Goal: Task Accomplishment & Management: Manage account settings

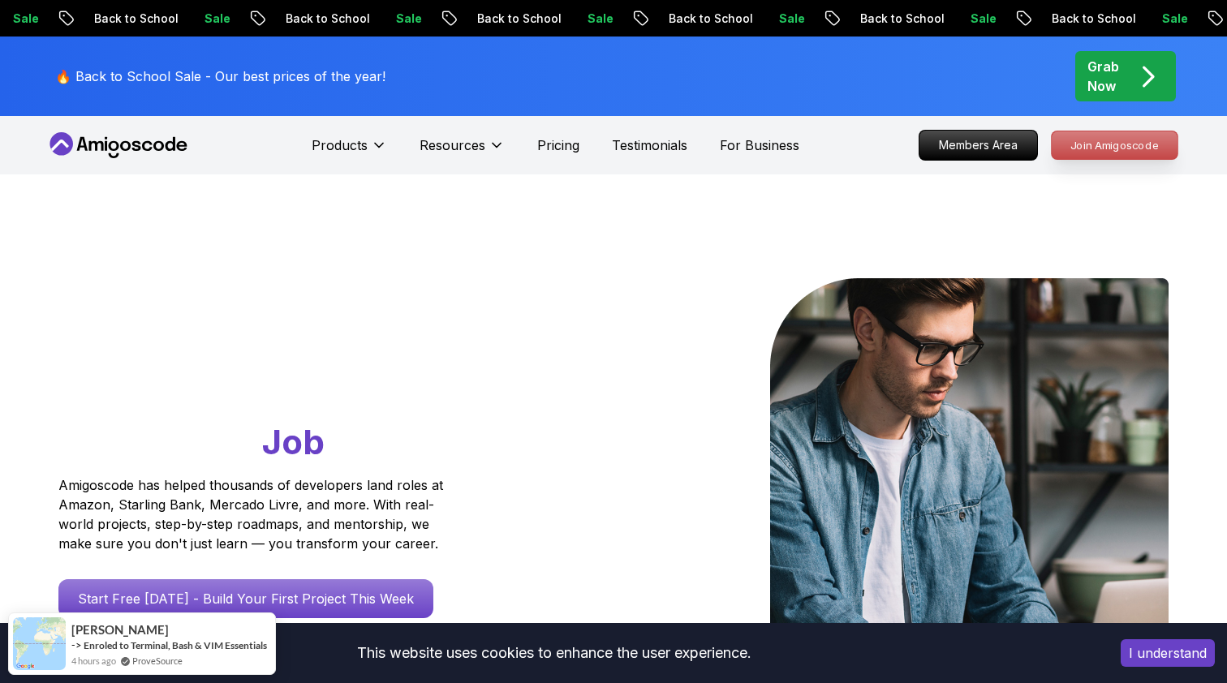
click at [1102, 146] on p "Join Amigoscode" at bounding box center [1114, 145] width 126 height 28
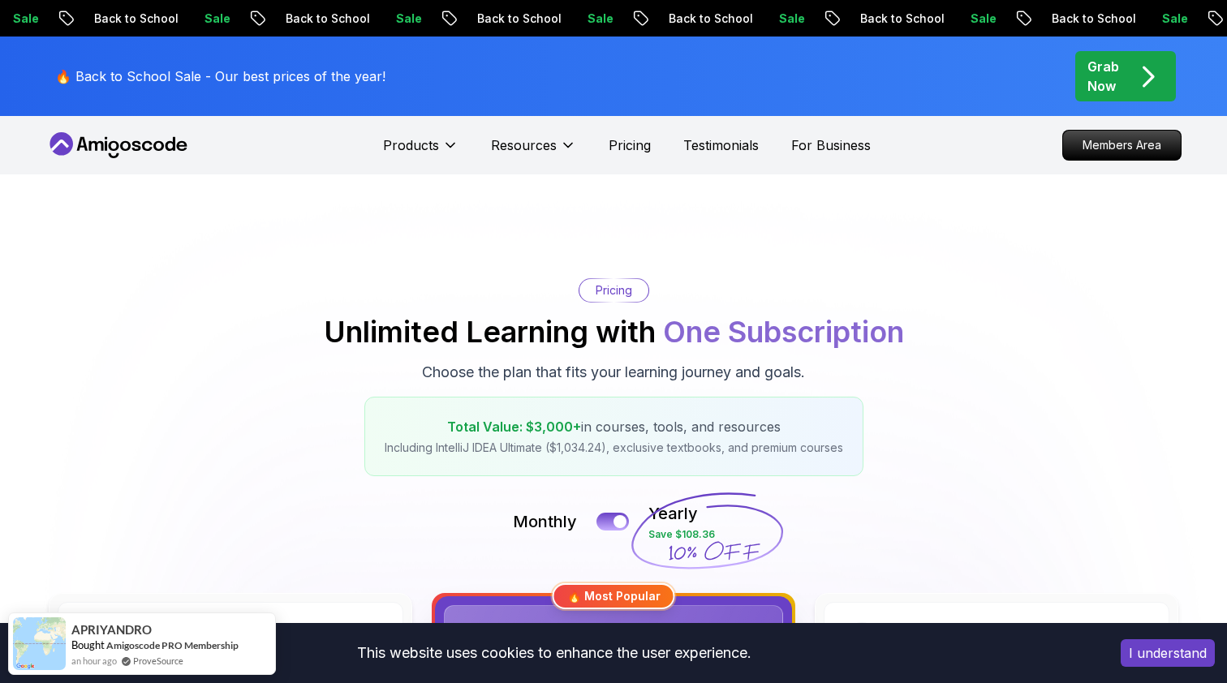
click at [100, 144] on icon at bounding box center [118, 145] width 146 height 26
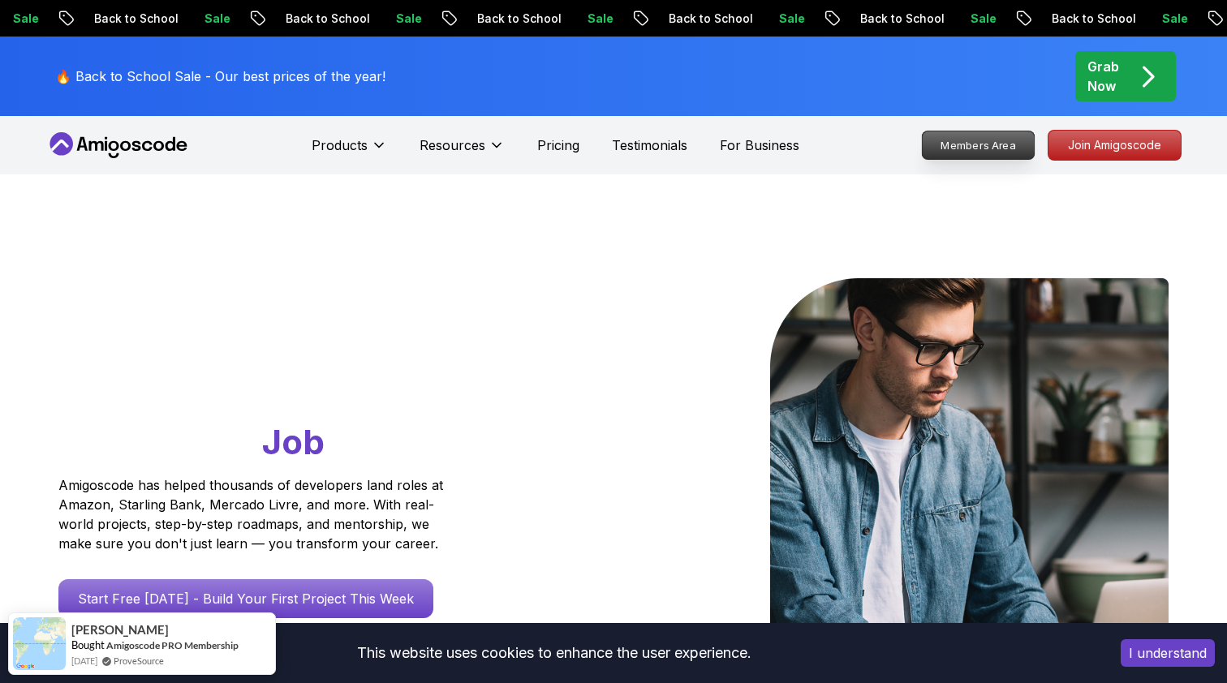
click at [994, 140] on p "Members Area" at bounding box center [978, 145] width 112 height 28
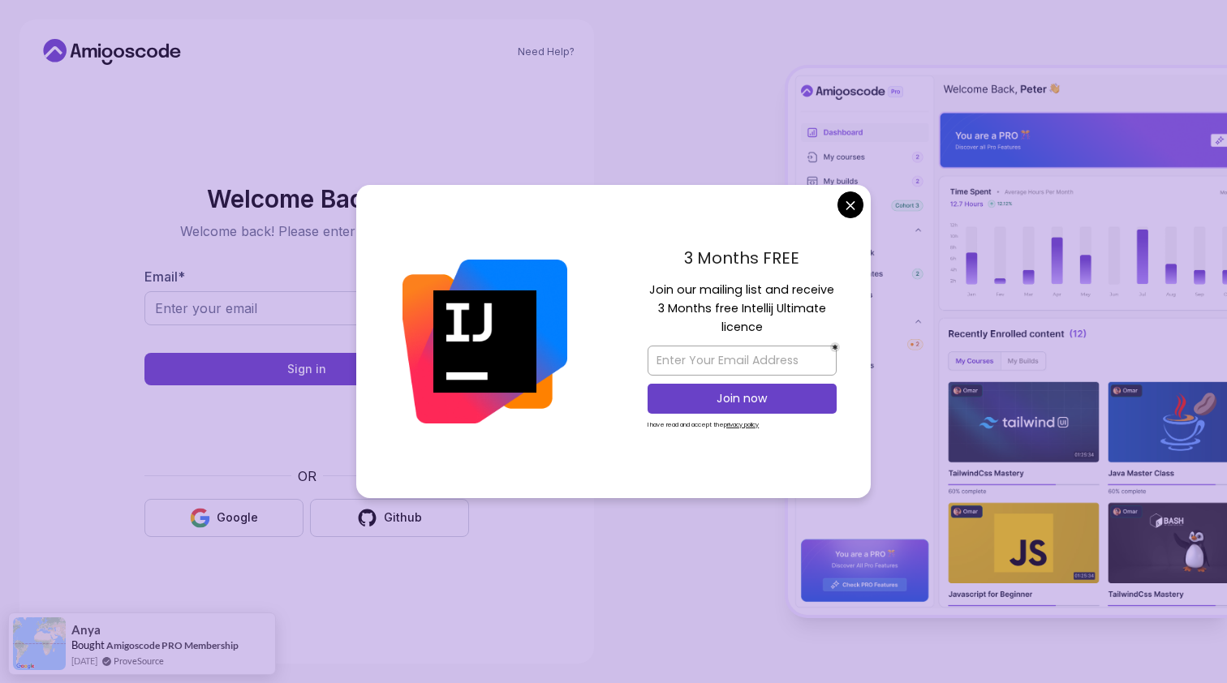
click at [851, 208] on body "Need Help? Welcome Back 👋 Welcome back! Please enter your details. Email * Sign…" at bounding box center [613, 341] width 1227 height 683
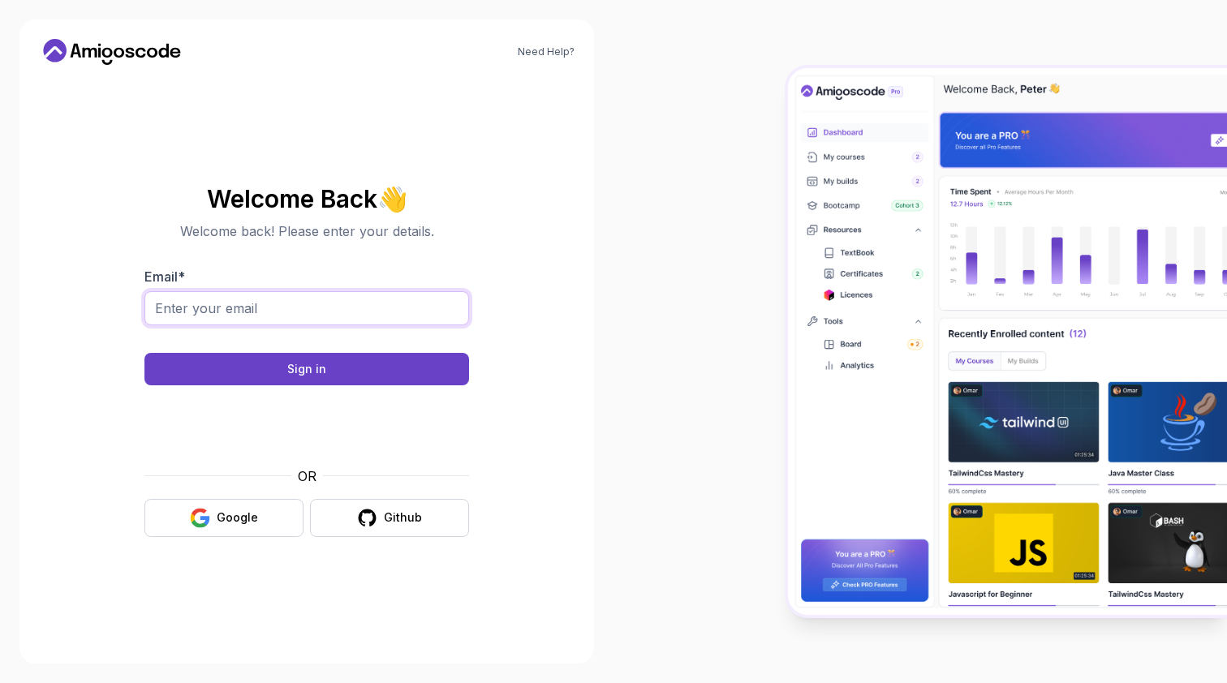
click at [361, 299] on input "Email *" at bounding box center [306, 308] width 325 height 34
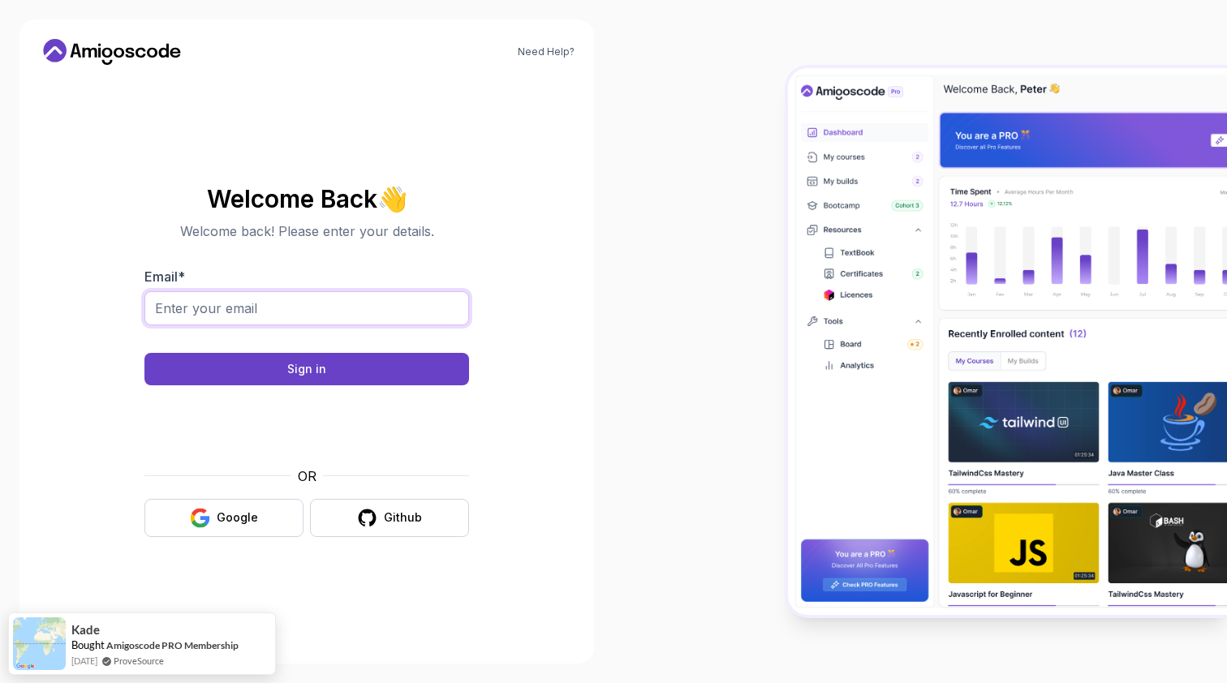
click at [236, 312] on input "Email *" at bounding box center [306, 308] width 325 height 34
type input "k"
type input "d"
click at [458, 303] on input "Email *" at bounding box center [306, 308] width 325 height 34
click at [457, 303] on input "Email *" at bounding box center [306, 308] width 325 height 34
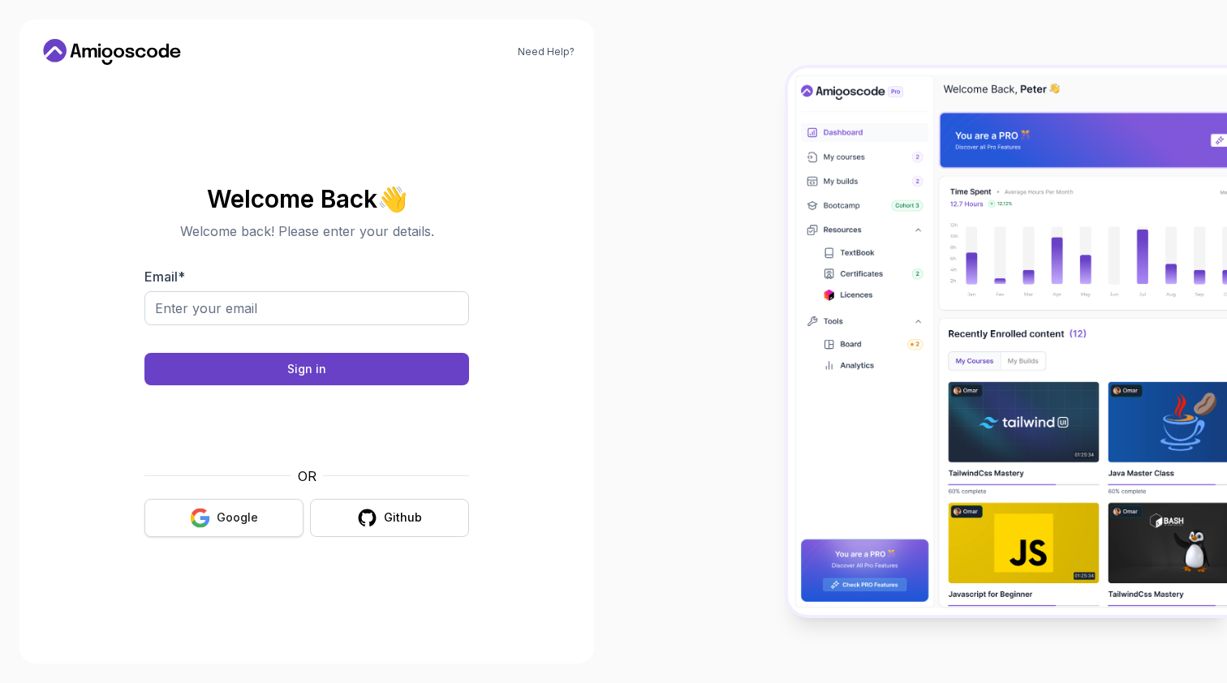
click at [215, 521] on button "Google" at bounding box center [223, 518] width 159 height 38
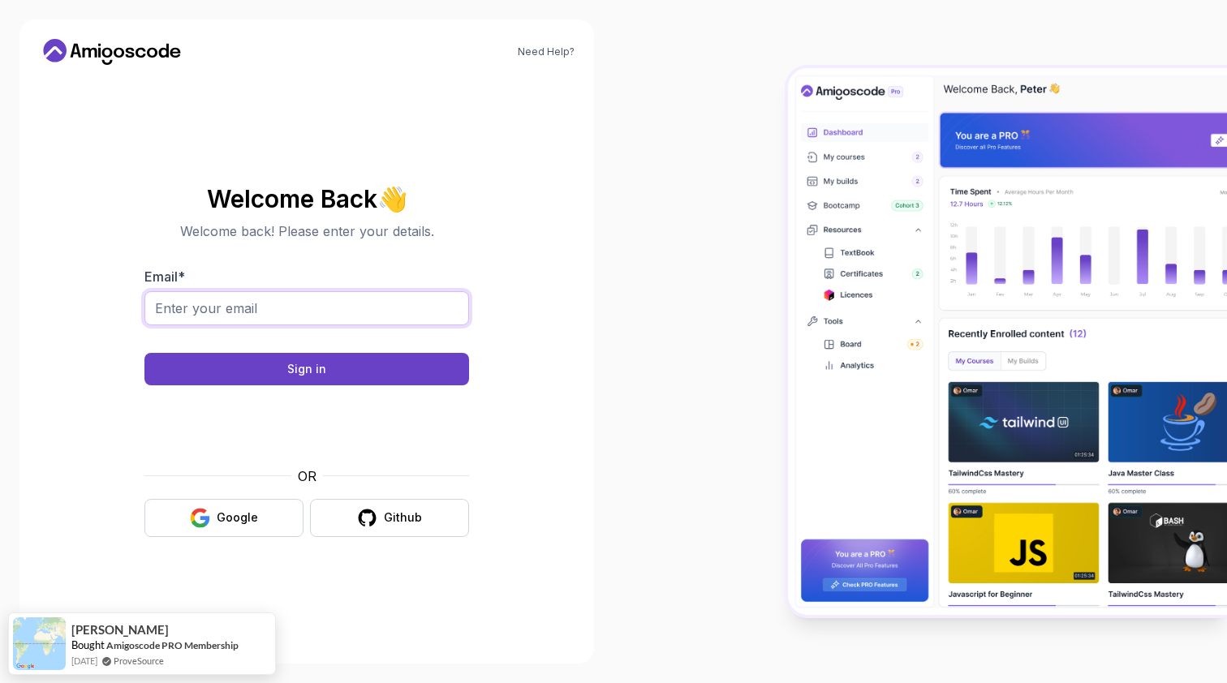
click at [321, 305] on input "Email *" at bounding box center [306, 308] width 325 height 34
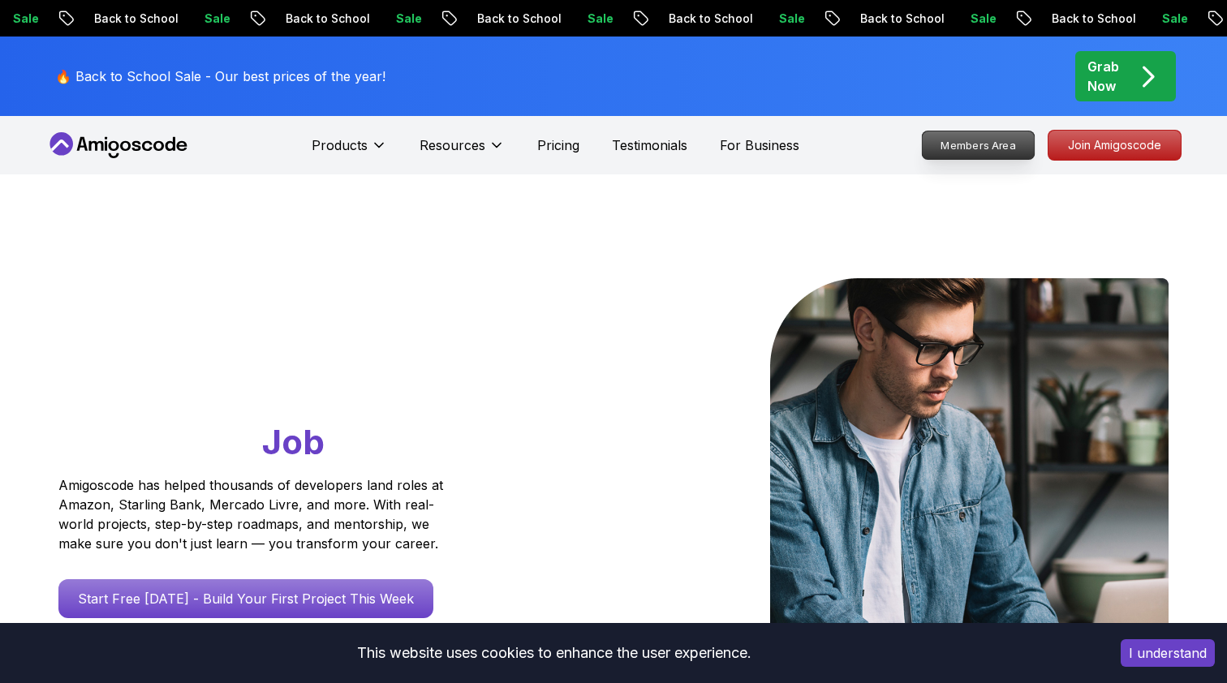
click at [985, 135] on p "Members Area" at bounding box center [978, 145] width 112 height 28
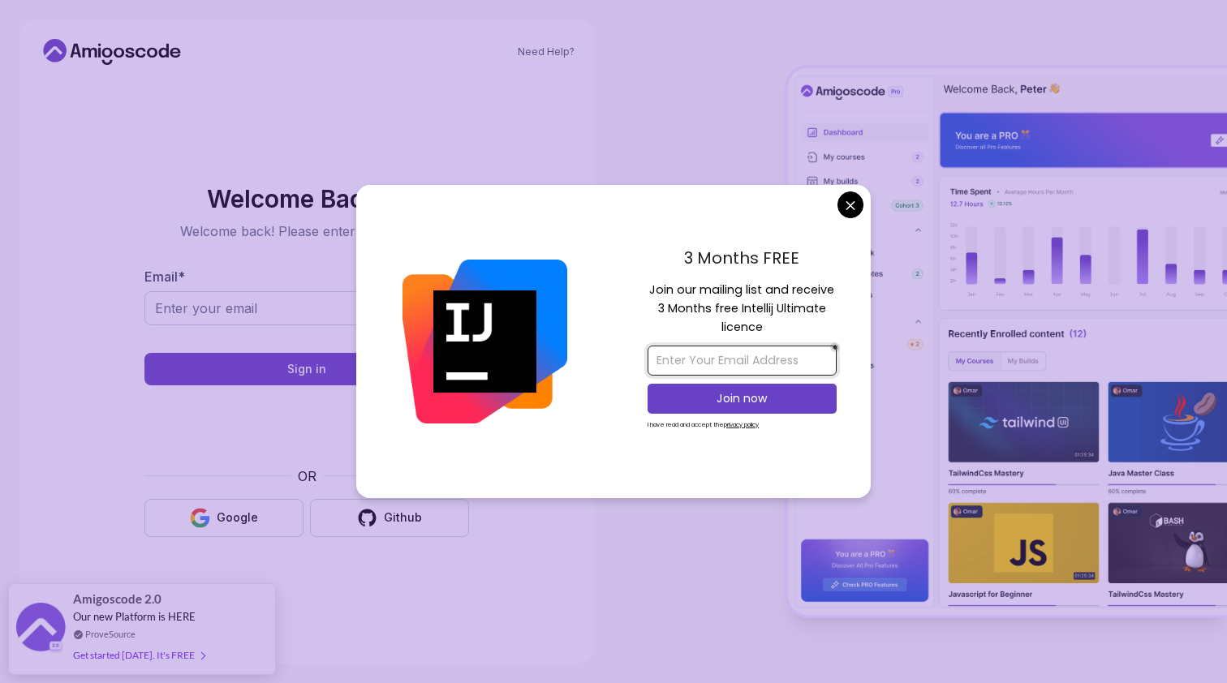
click at [730, 368] on input "email" at bounding box center [741, 361] width 189 height 30
type input "d"
click at [764, 368] on input "d" at bounding box center [741, 361] width 189 height 30
click at [823, 355] on input "email" at bounding box center [741, 361] width 189 height 30
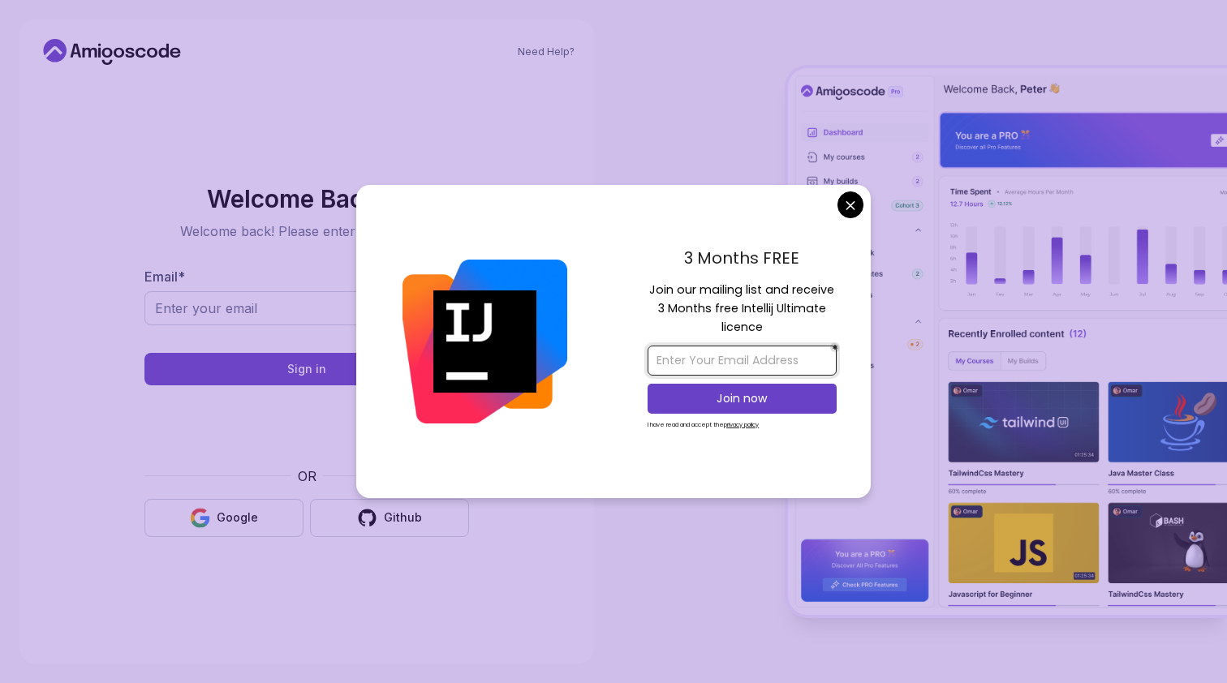
click at [696, 354] on input "email" at bounding box center [741, 361] width 189 height 30
type input "lildkonnov.nnov@inbox.ri"
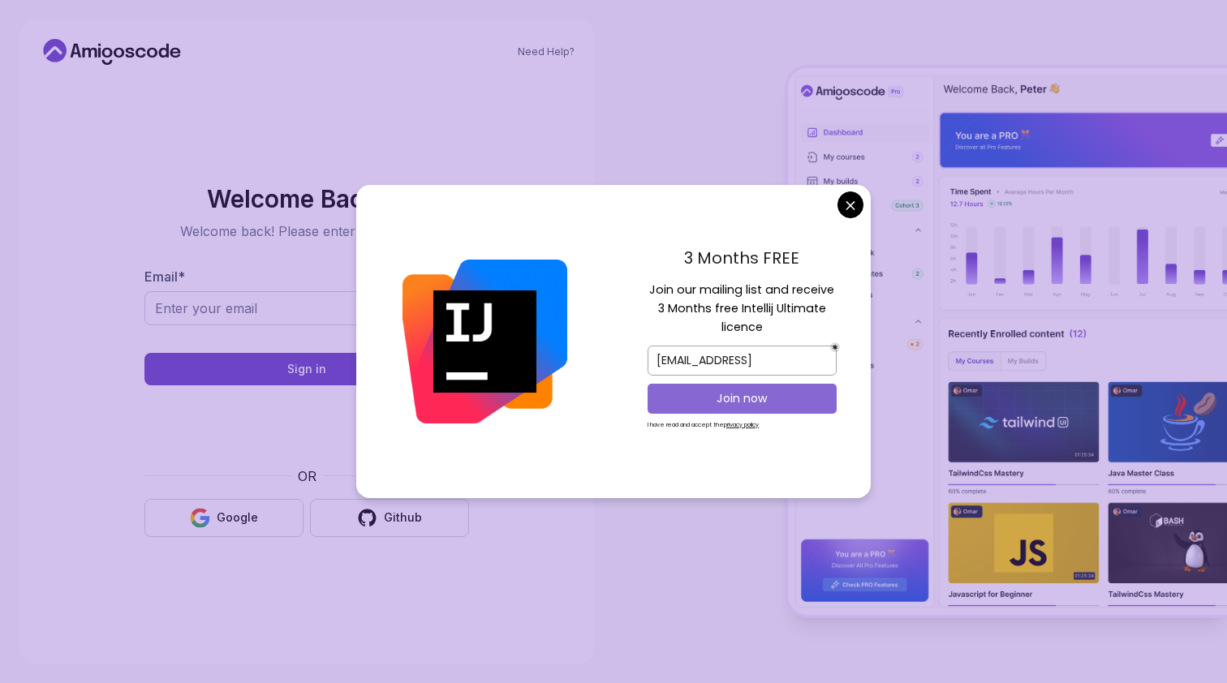
click at [693, 406] on p "Join now" at bounding box center [741, 398] width 153 height 16
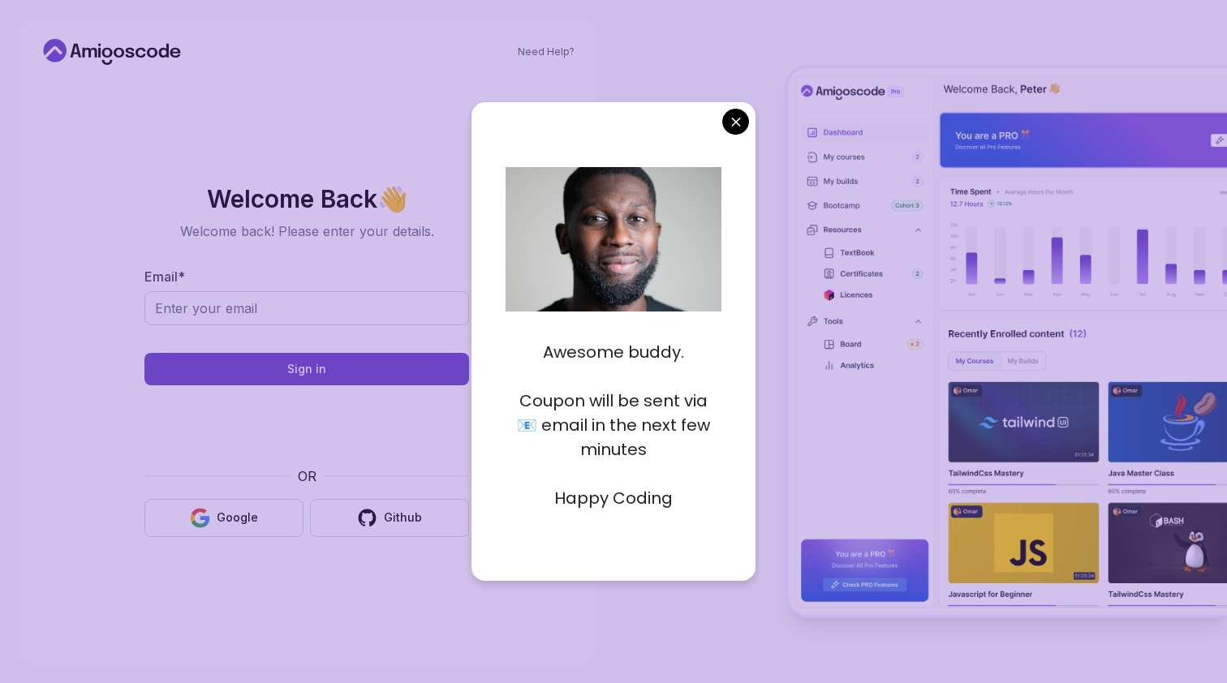
click at [740, 127] on body "Need Help? Welcome Back 👋 Welcome back! Please enter your details. Email * Sign…" at bounding box center [613, 341] width 1227 height 683
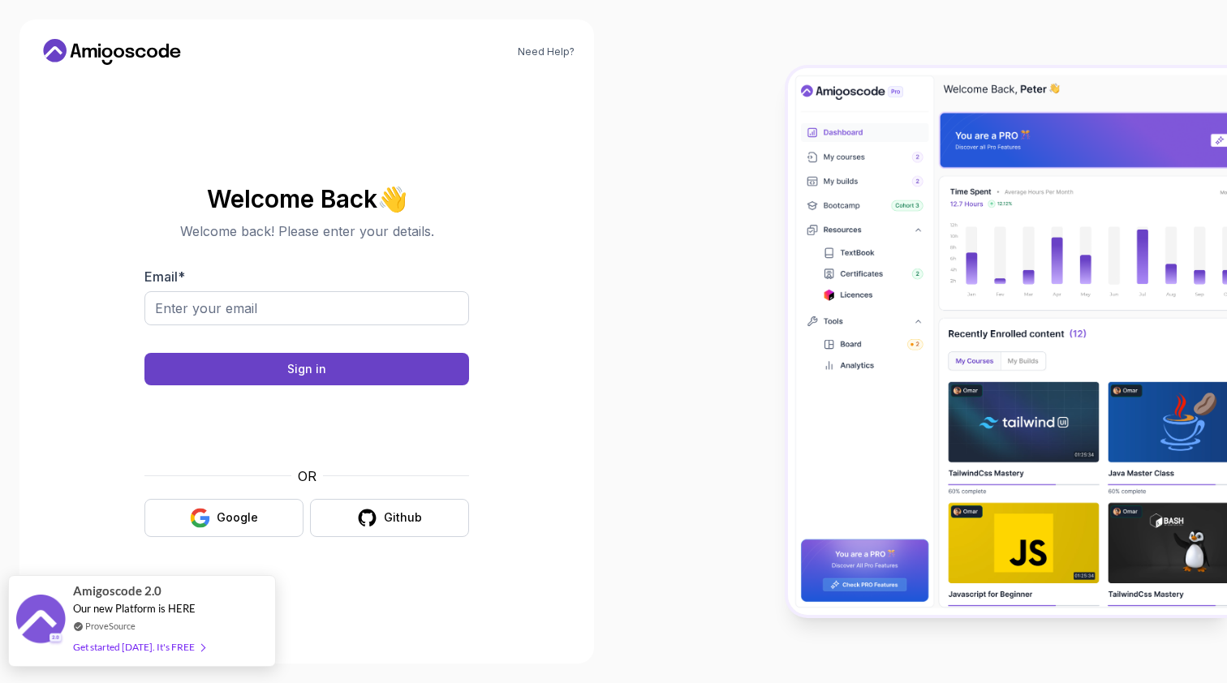
click at [144, 648] on div "Get started [DATE]. It's FREE" at bounding box center [138, 647] width 131 height 19
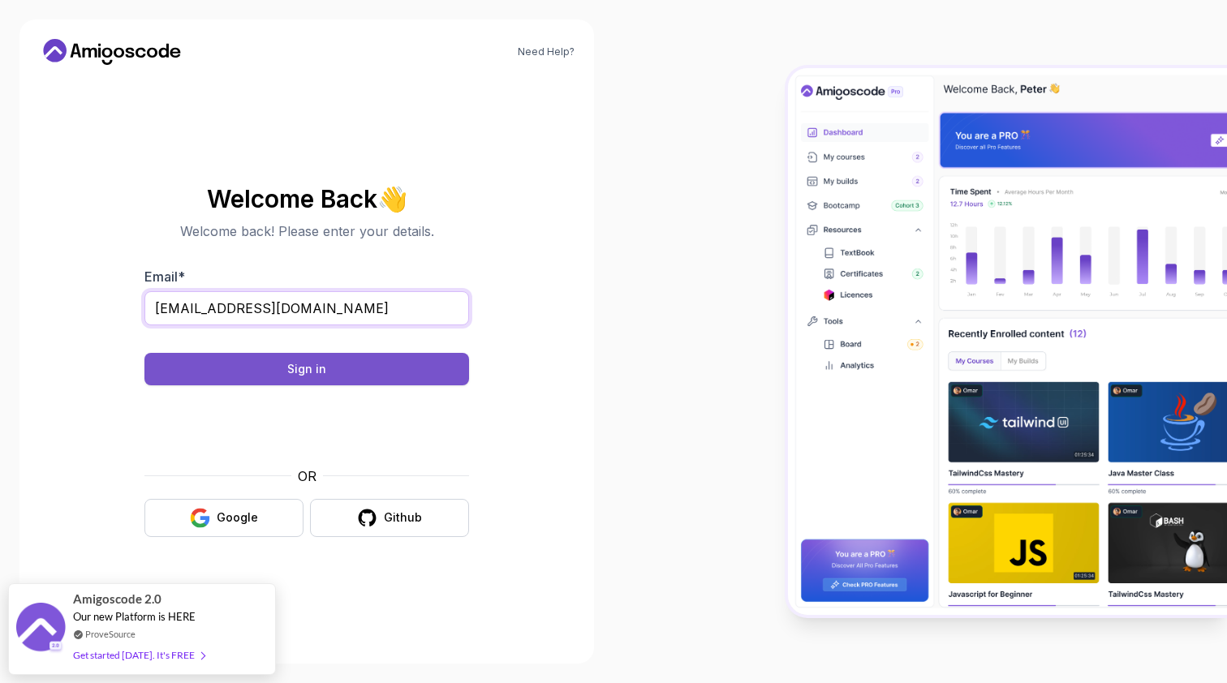
type input "lildkonnov.nnov@inbox.ru"
click at [417, 365] on button "Sign in" at bounding box center [306, 369] width 325 height 32
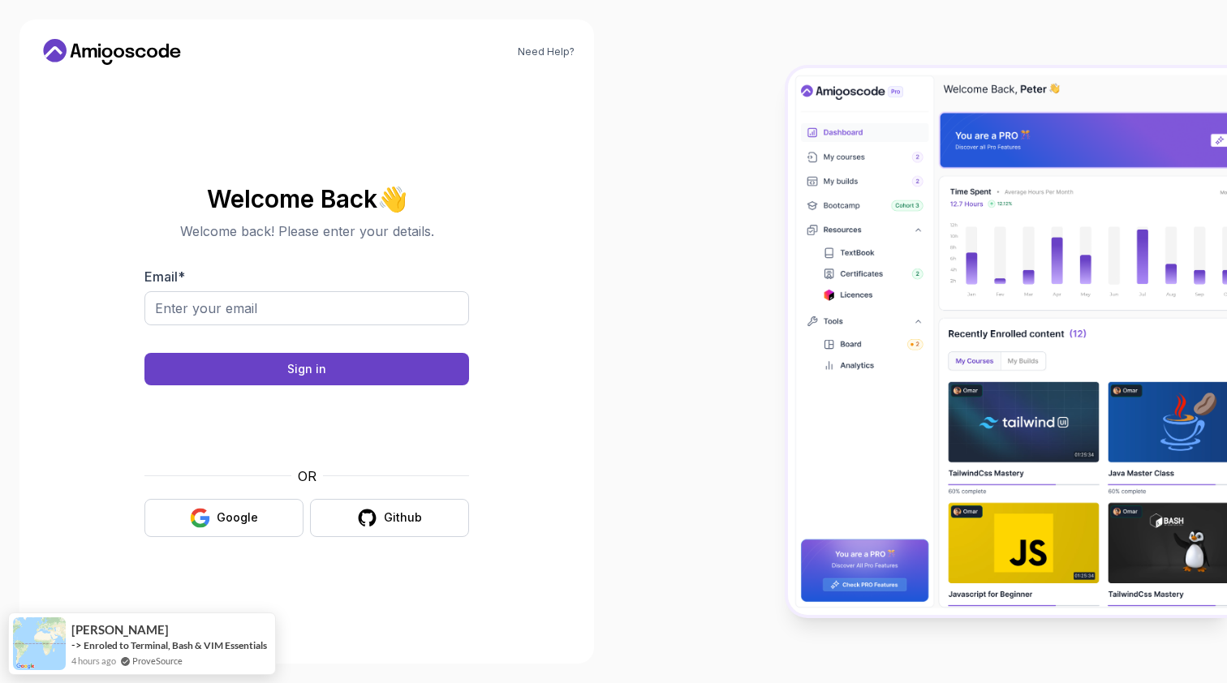
click at [842, 202] on body "Need Help? Welcome Back 👋 Welcome back! Please enter your details. Email * Sign…" at bounding box center [613, 341] width 1227 height 683
click at [249, 302] on input "Email *" at bounding box center [306, 308] width 325 height 34
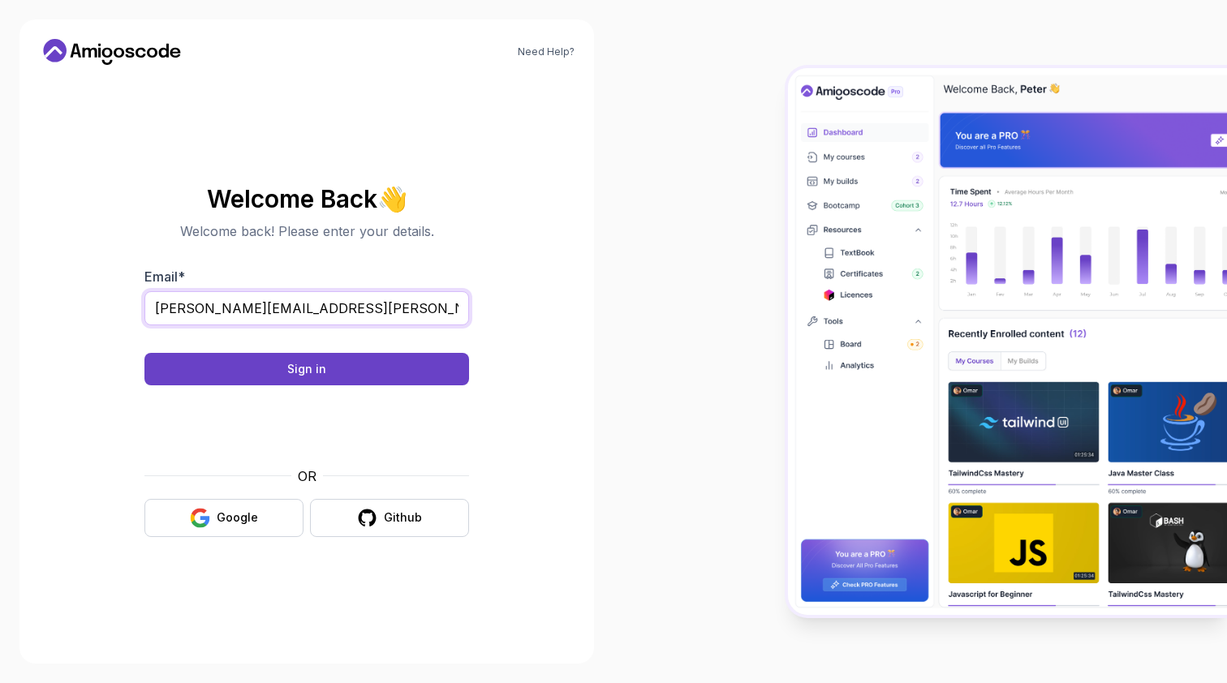
type input "dmitri.v.konnov@gmail.com"
click at [307, 368] on button "Sign in" at bounding box center [306, 369] width 325 height 32
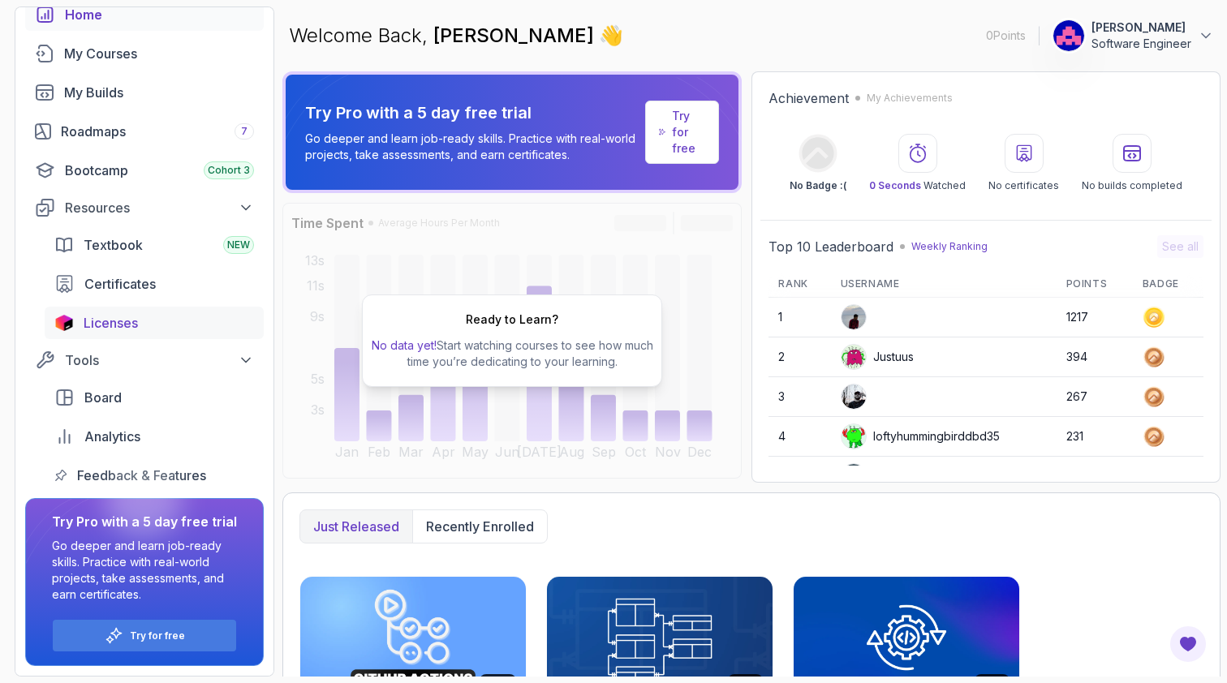
scroll to position [91, 0]
click at [110, 314] on span "Licenses" at bounding box center [111, 322] width 54 height 19
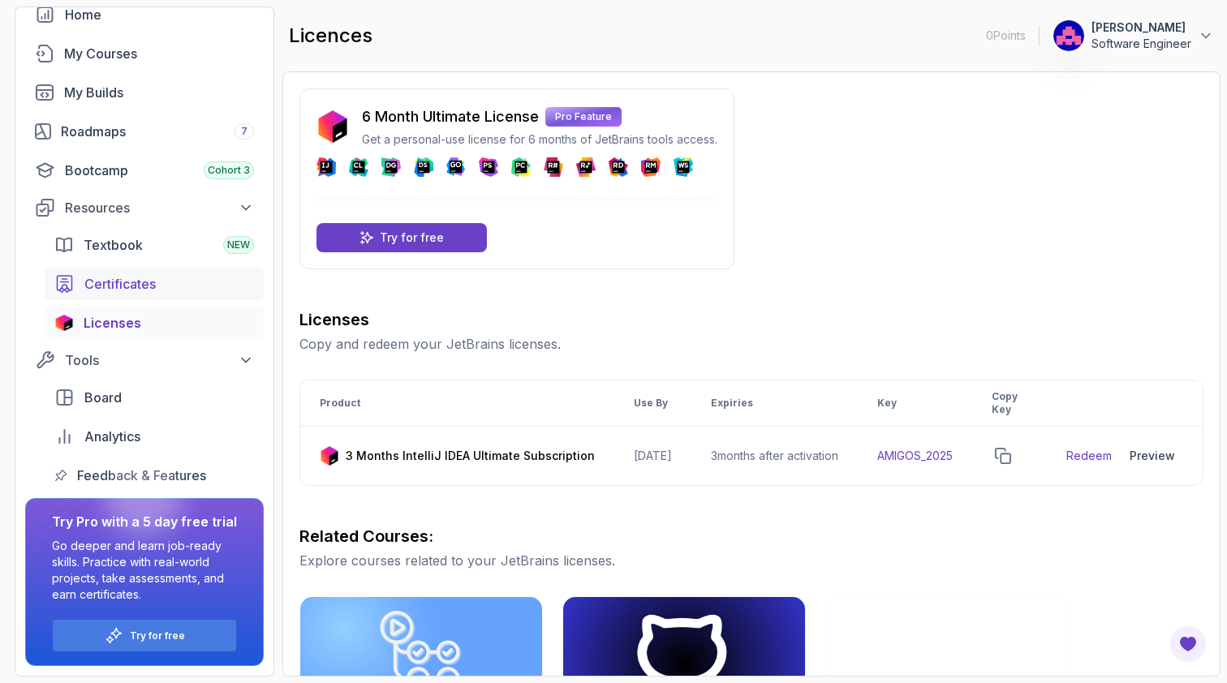
scroll to position [2, 0]
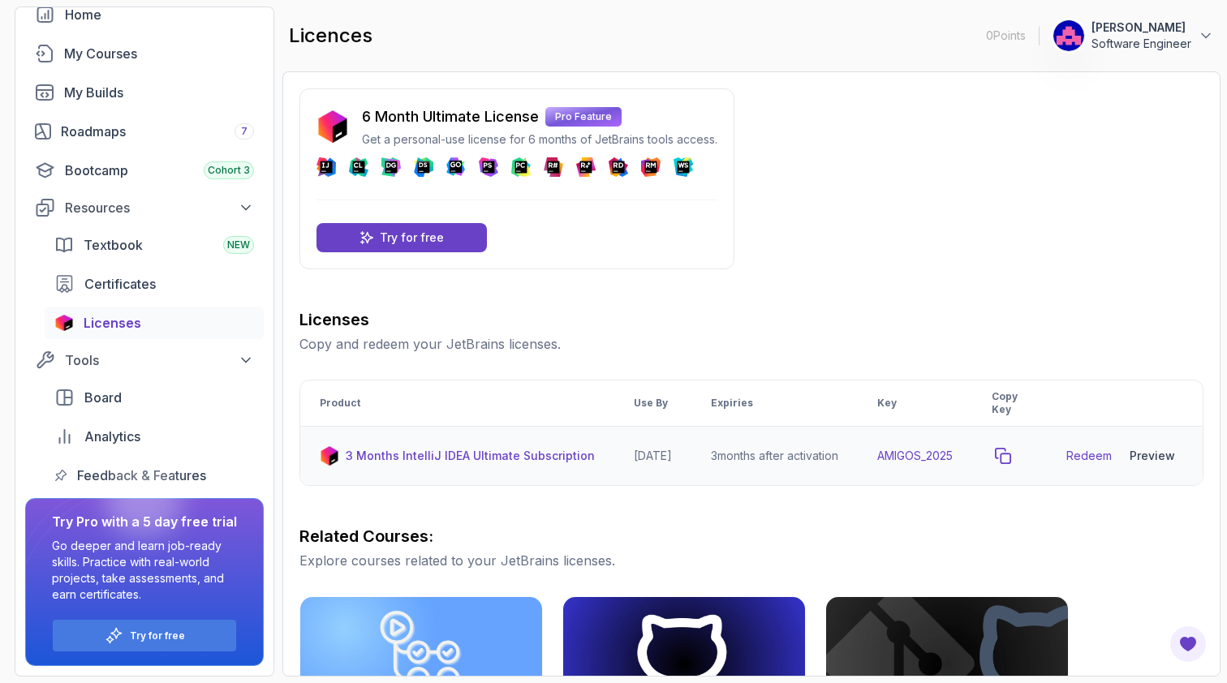
click at [1010, 455] on icon "copy-button" at bounding box center [1002, 456] width 15 height 15
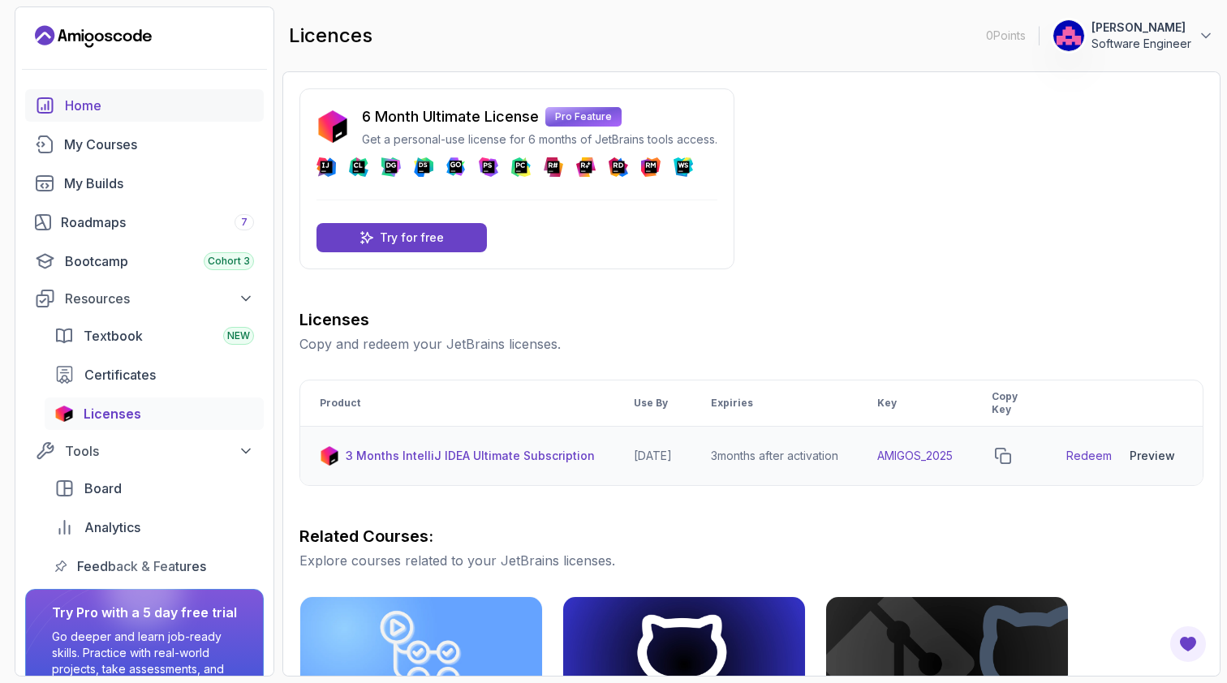
scroll to position [0, 0]
click at [101, 105] on div "Home" at bounding box center [159, 105] width 189 height 19
click at [419, 243] on p "Try for free" at bounding box center [412, 238] width 64 height 16
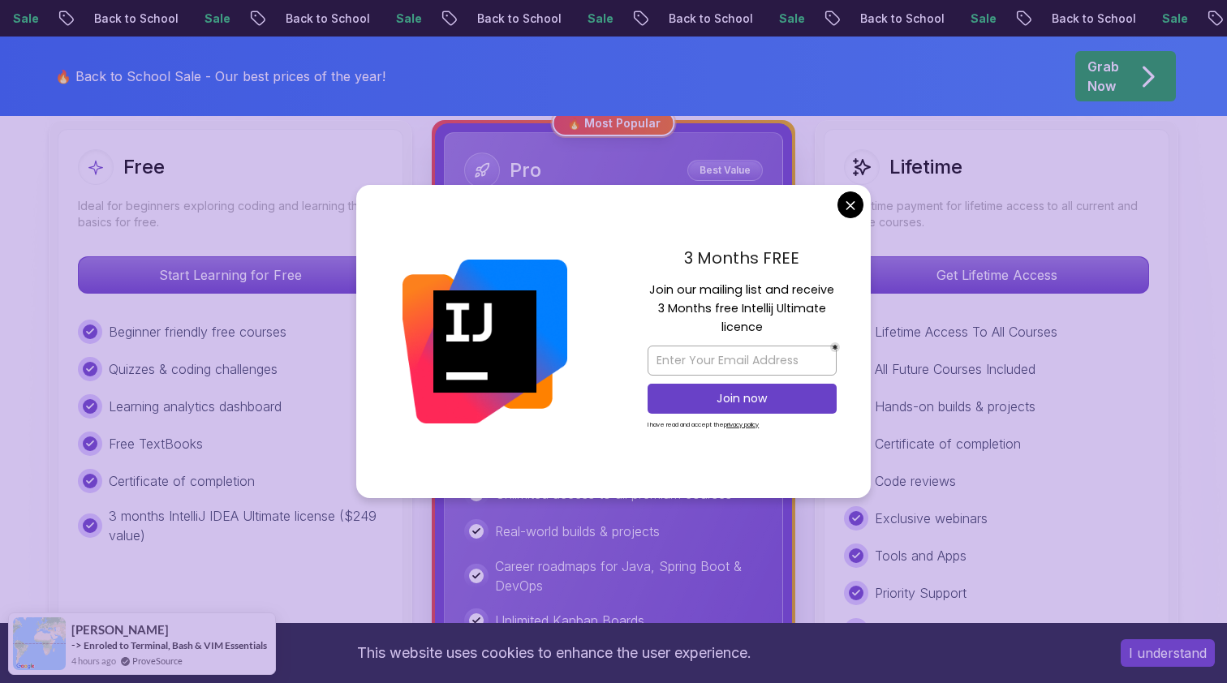
scroll to position [490, 0]
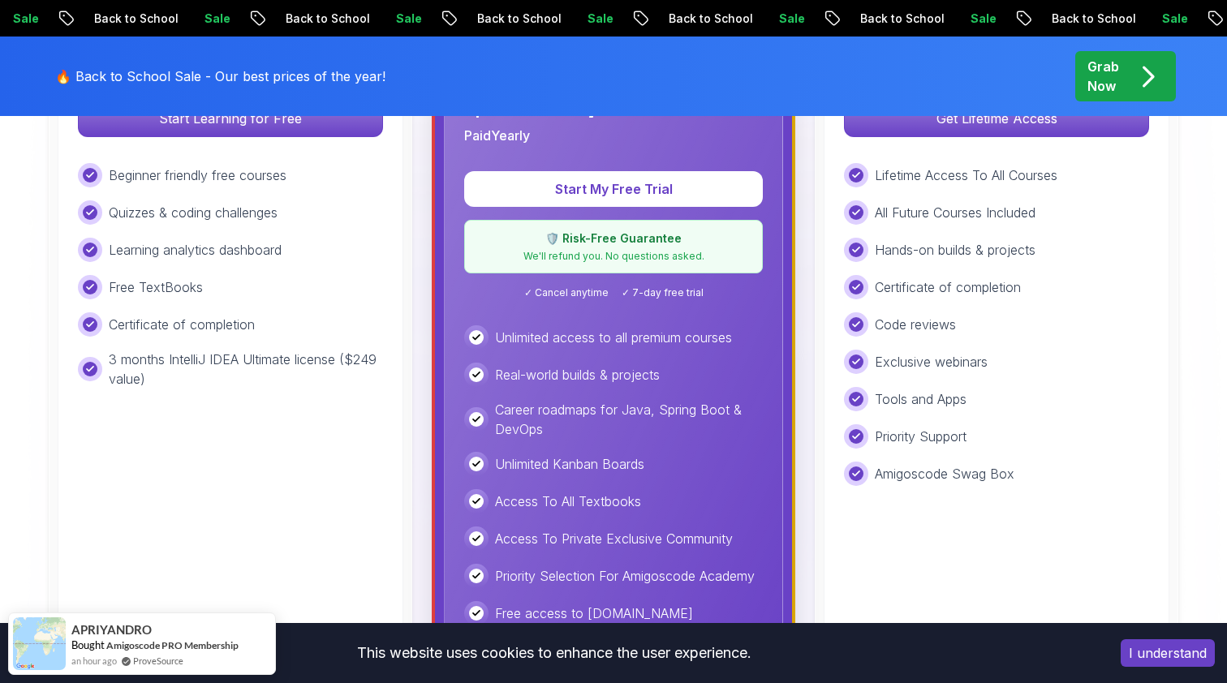
scroll to position [458, 0]
